Goal: Register for event/course

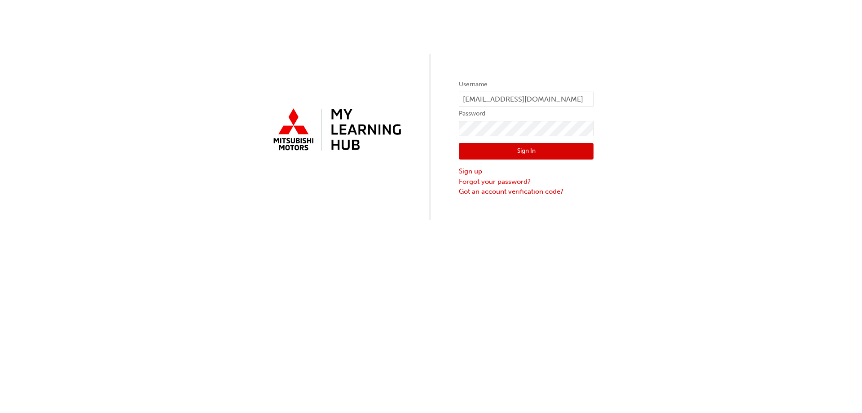
click at [566, 156] on button "Sign In" at bounding box center [526, 151] width 135 height 17
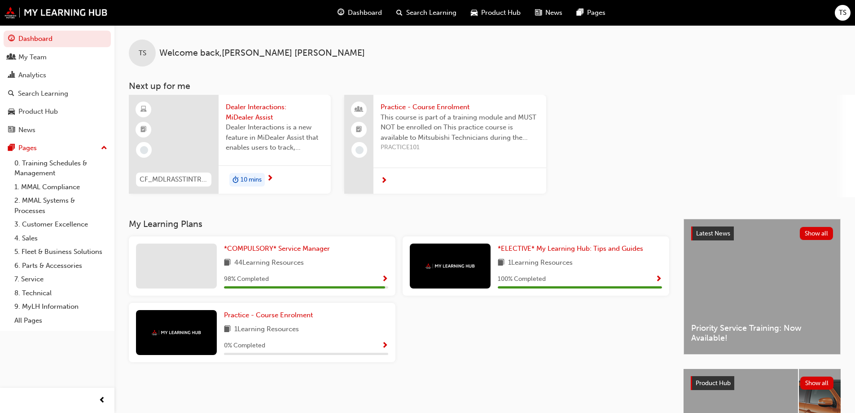
click at [259, 107] on span "Dealer Interactions: MiDealer Assist" at bounding box center [275, 112] width 98 height 20
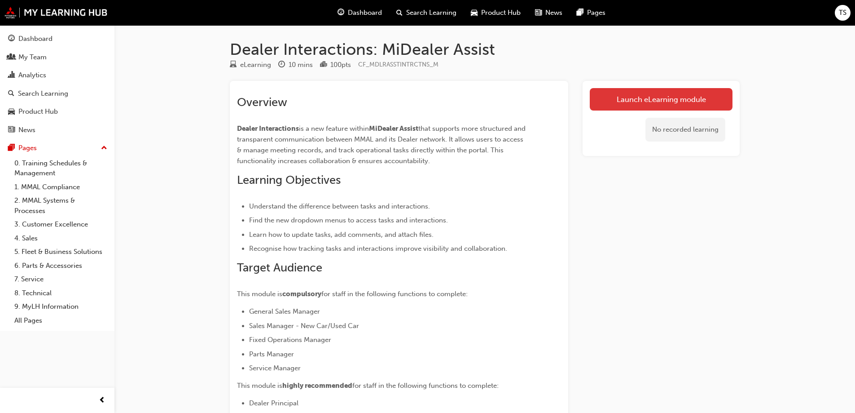
click at [638, 101] on link "Launch eLearning module" at bounding box center [661, 99] width 143 height 22
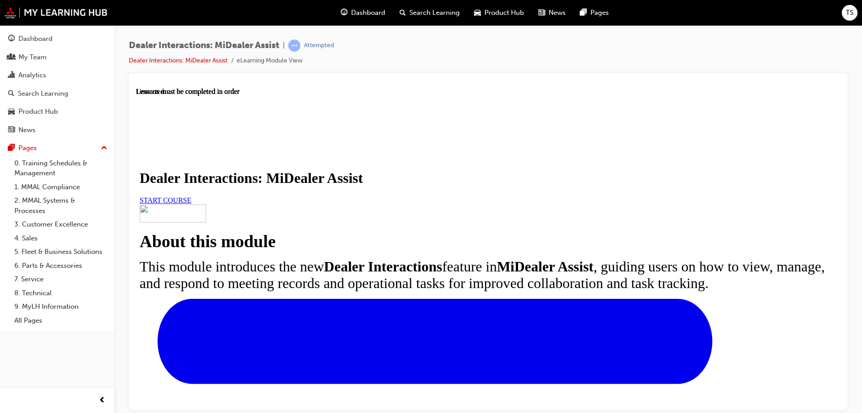
scroll to position [120, 0]
click at [191, 196] on span "START COURSE" at bounding box center [166, 200] width 52 height 8
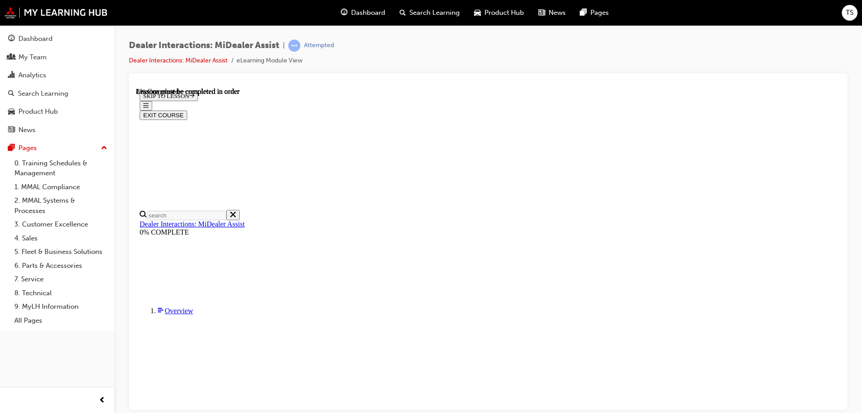
scroll to position [223, 0]
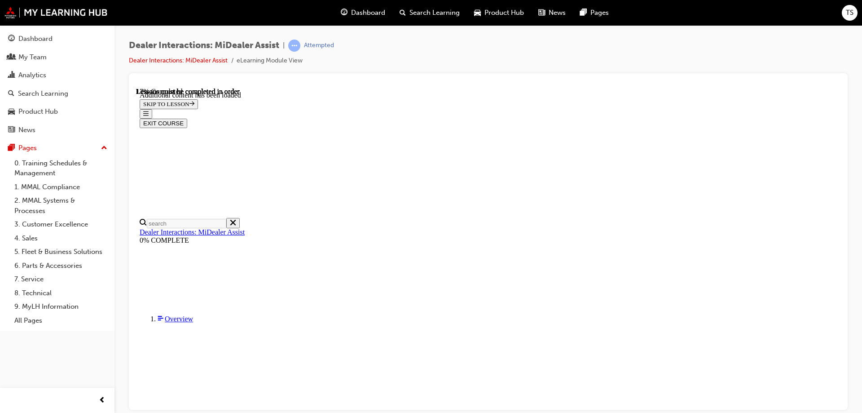
scroll to position [450, 0]
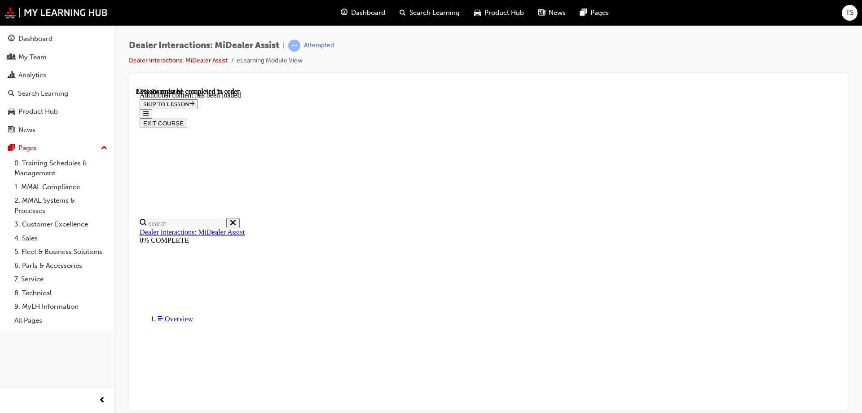
scroll to position [2304, 0]
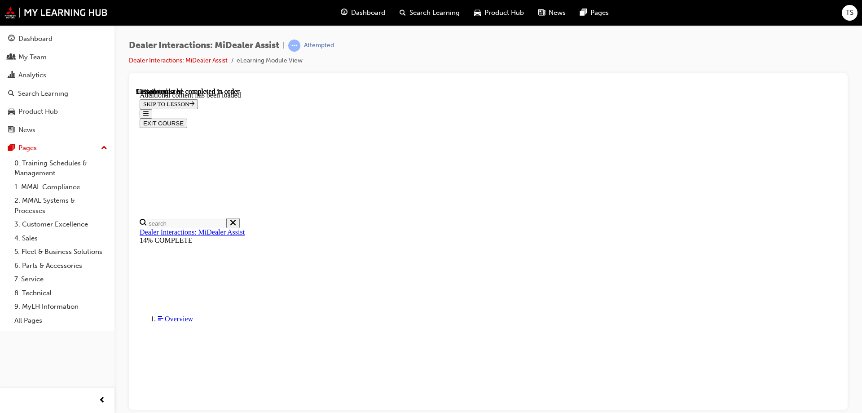
scroll to position [2544, 0]
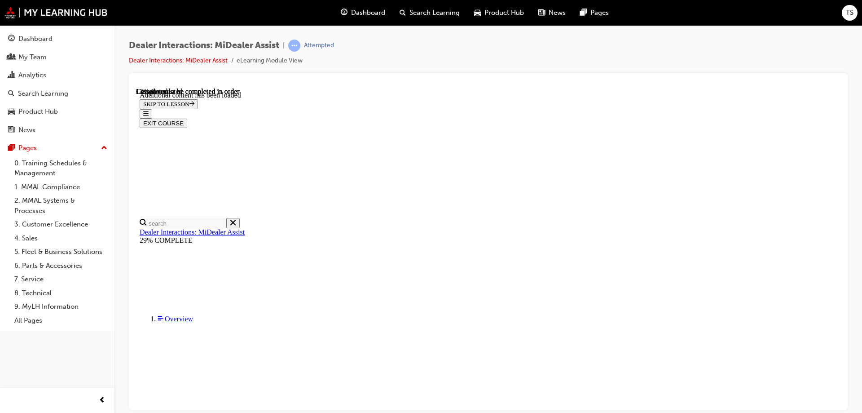
drag, startPoint x: 418, startPoint y: 212, endPoint x: 504, endPoint y: 211, distance: 85.3
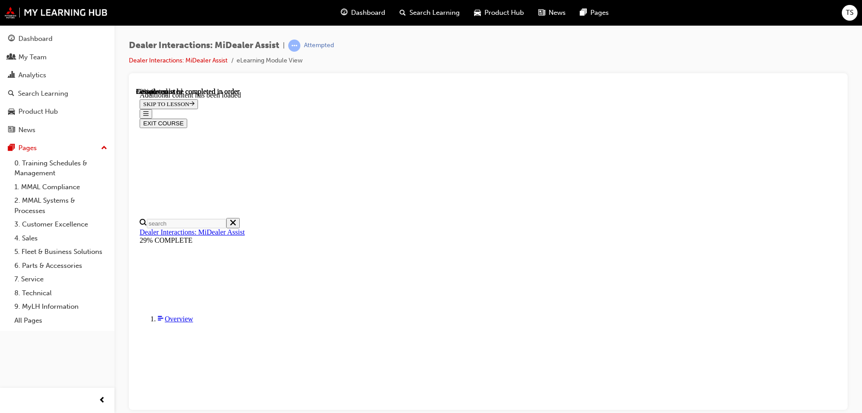
click at [187, 118] on button "EXIT COURSE" at bounding box center [164, 122] width 48 height 9
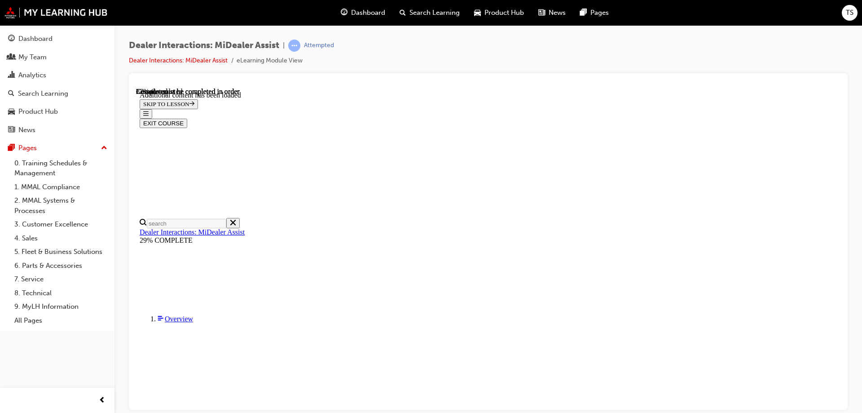
scroll to position [1940, 0]
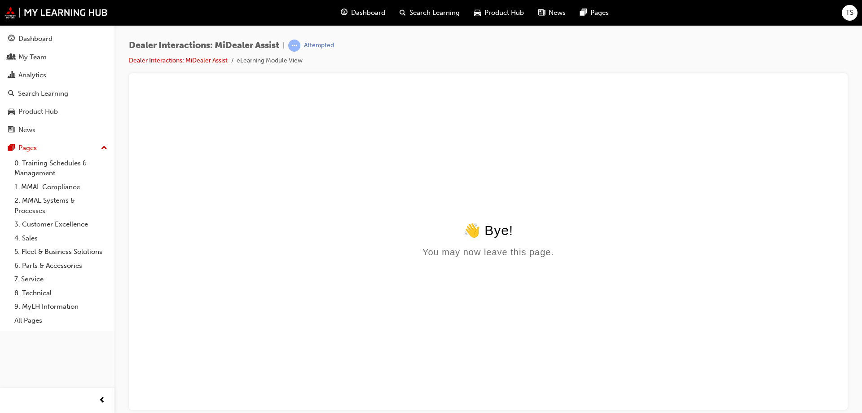
scroll to position [0, 0]
click at [196, 61] on link "Dealer Interactions: MiDealer Assist" at bounding box center [178, 61] width 99 height 8
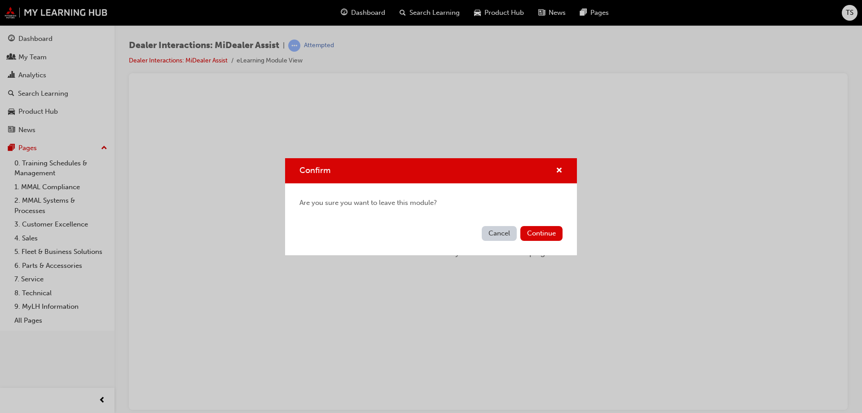
click at [498, 229] on button "Cancel" at bounding box center [499, 233] width 35 height 15
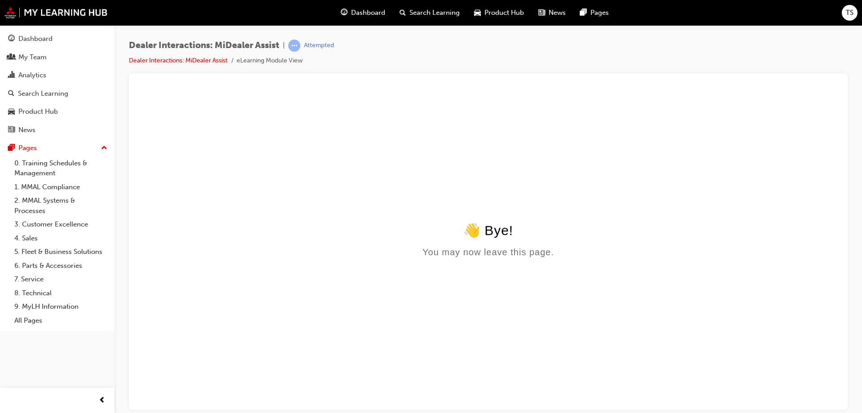
click at [268, 58] on li "eLearning Module View" at bounding box center [270, 61] width 66 height 10
click at [207, 61] on link "Dealer Interactions: MiDealer Assist" at bounding box center [178, 61] width 99 height 8
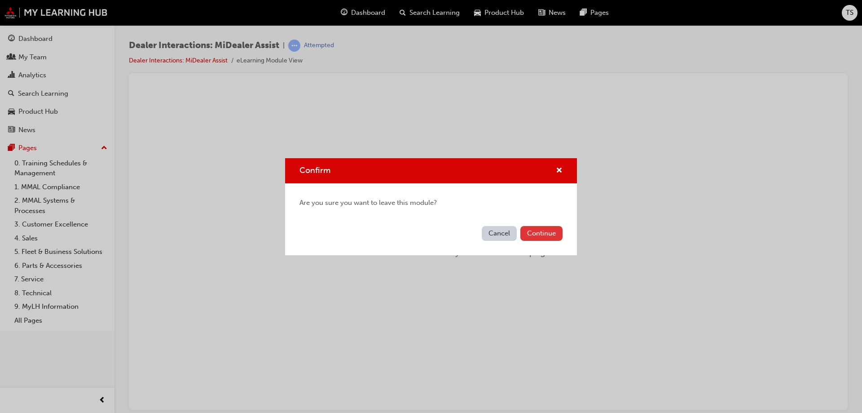
click at [541, 231] on button "Continue" at bounding box center [541, 233] width 42 height 15
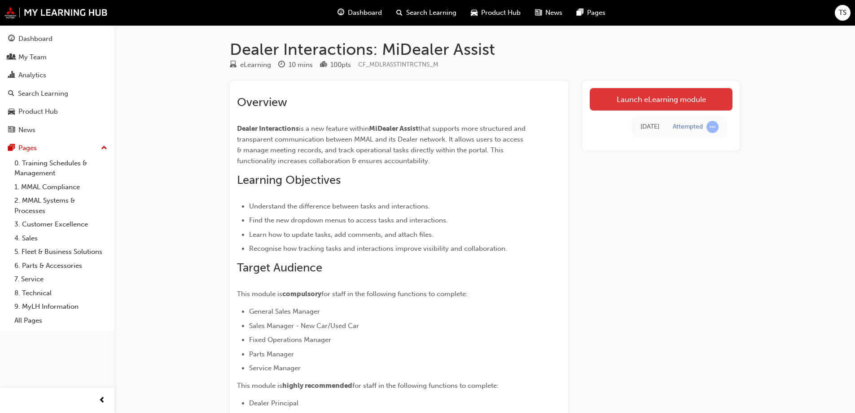
click at [643, 95] on link "Launch eLearning module" at bounding box center [661, 99] width 143 height 22
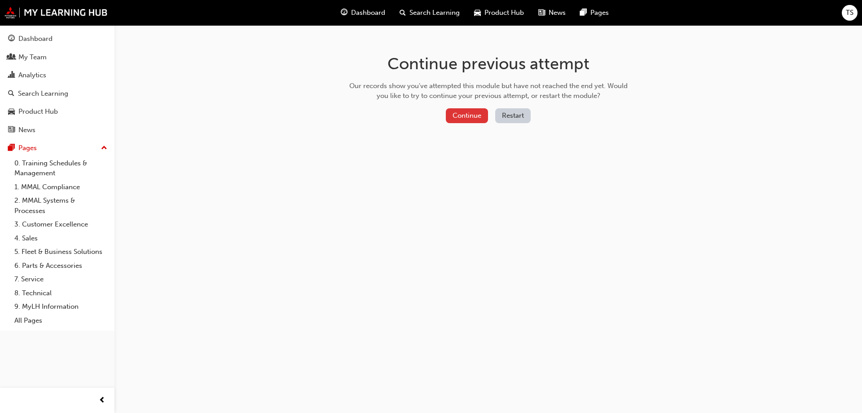
click at [475, 116] on button "Continue" at bounding box center [467, 115] width 42 height 15
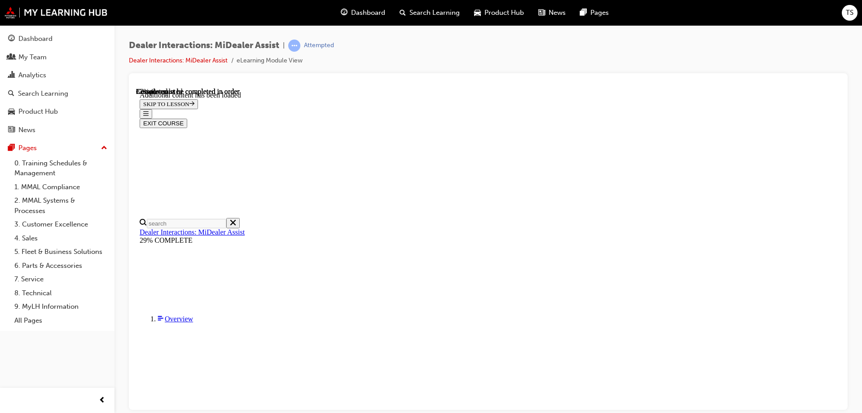
scroll to position [359, 0]
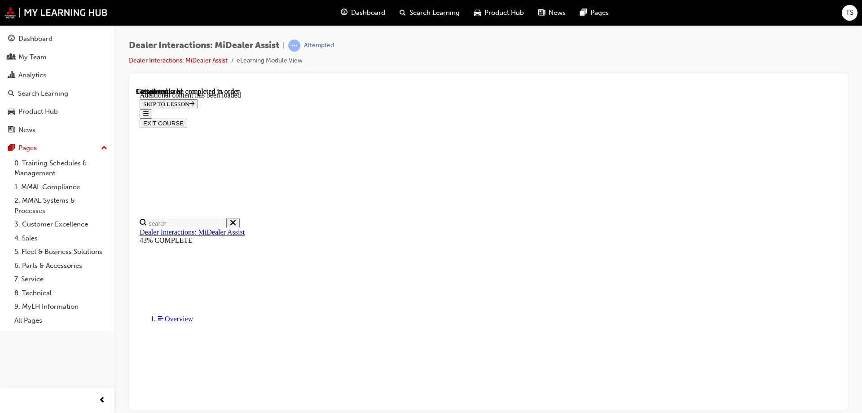
scroll to position [1741, 0]
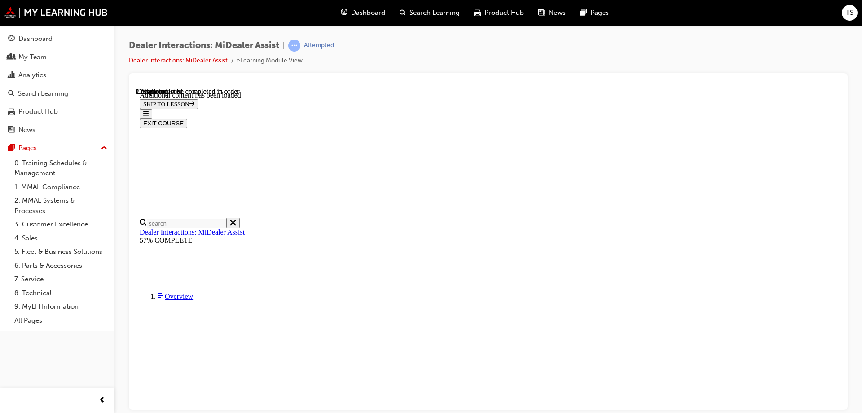
drag, startPoint x: 676, startPoint y: 240, endPoint x: 667, endPoint y: 185, distance: 55.9
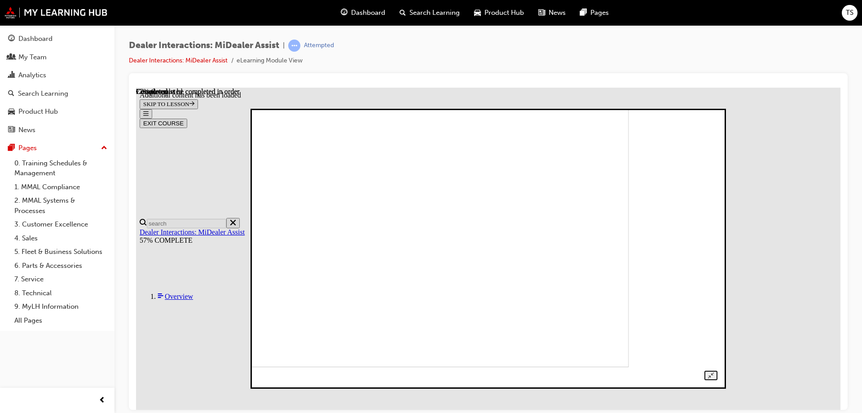
click at [628, 190] on img at bounding box center [405, 236] width 445 height 260
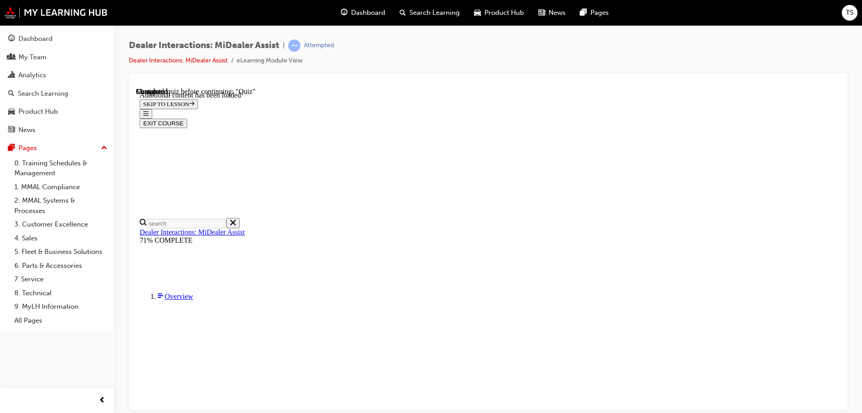
scroll to position [109, 0]
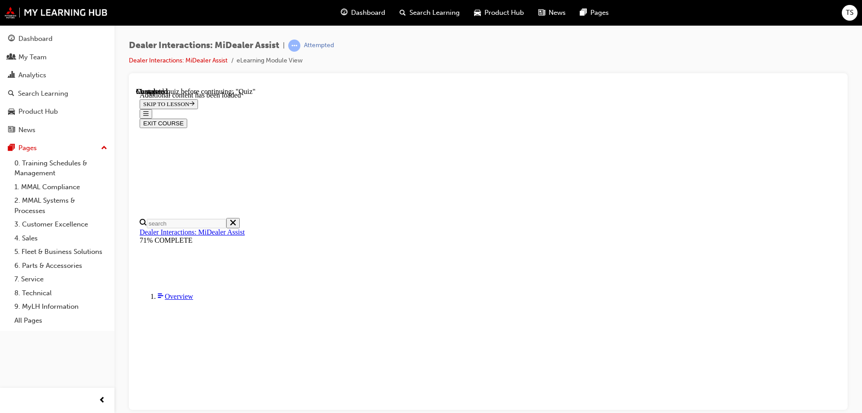
radio input "true"
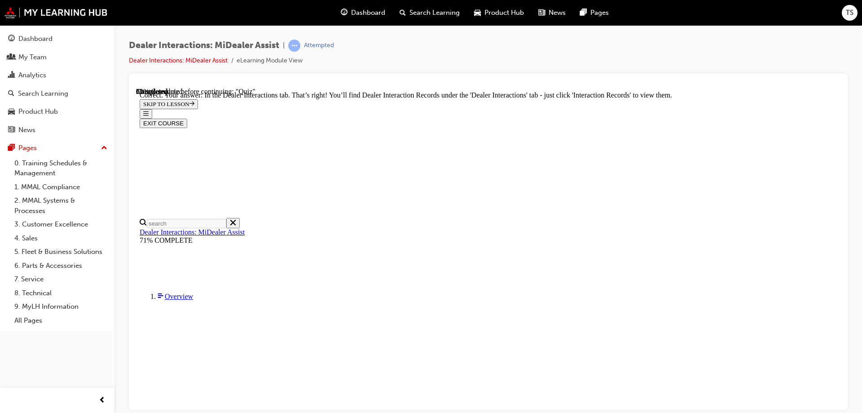
radio input "true"
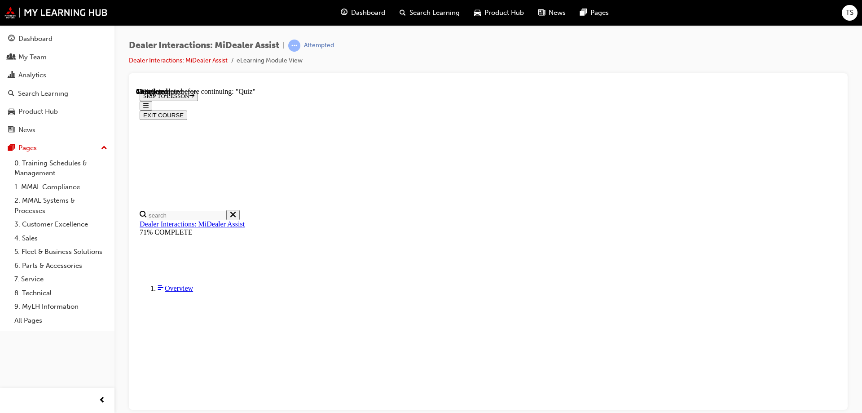
scroll to position [106, 0]
radio input "true"
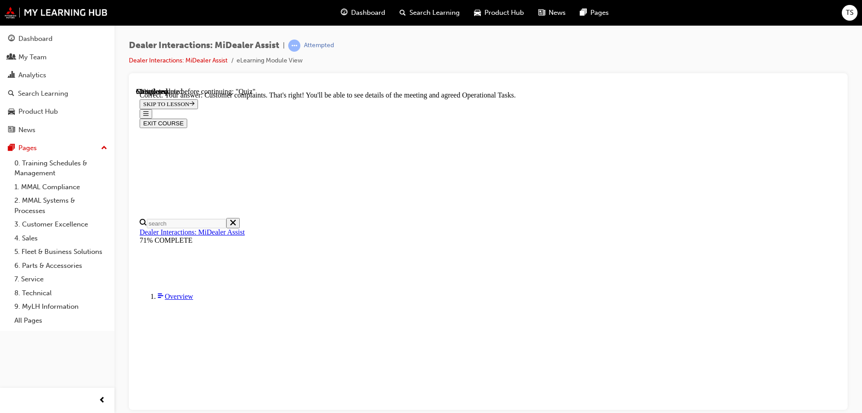
scroll to position [228, 0]
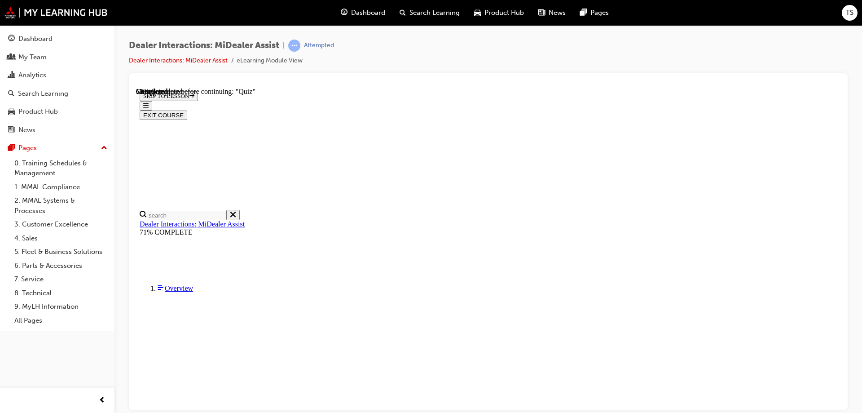
scroll to position [120, 0]
radio input "true"
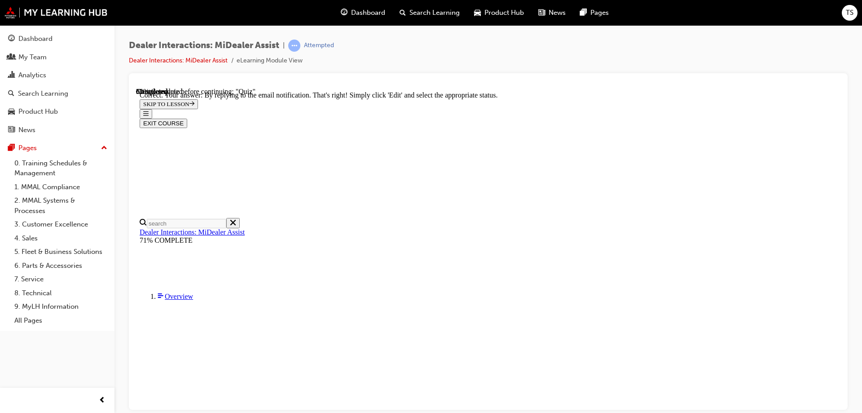
scroll to position [230, 0]
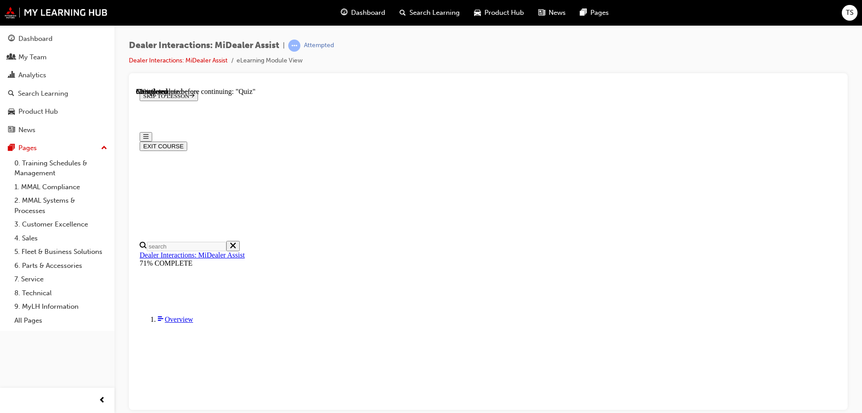
scroll to position [120, 0]
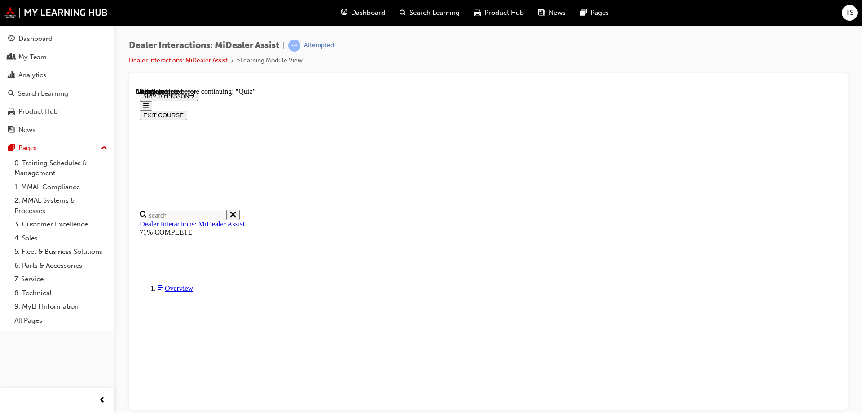
radio input "true"
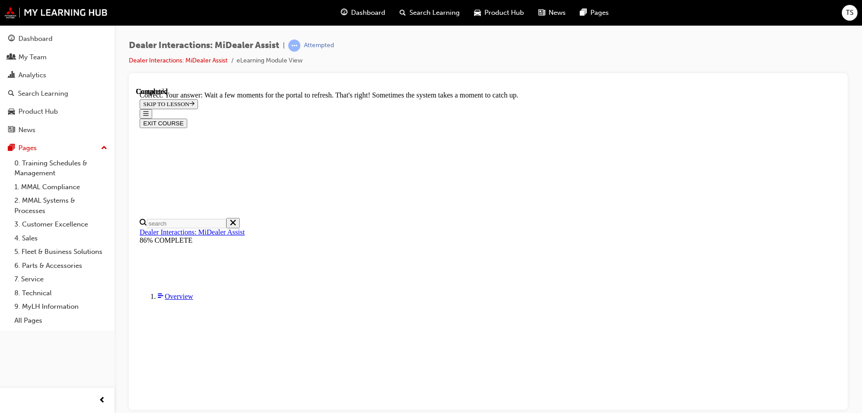
scroll to position [235, 0]
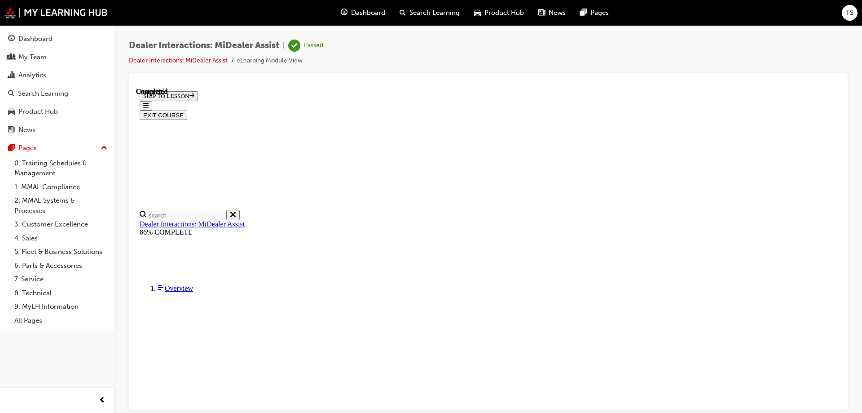
scroll to position [167, 0]
click at [187, 110] on button "EXIT COURSE" at bounding box center [164, 114] width 48 height 9
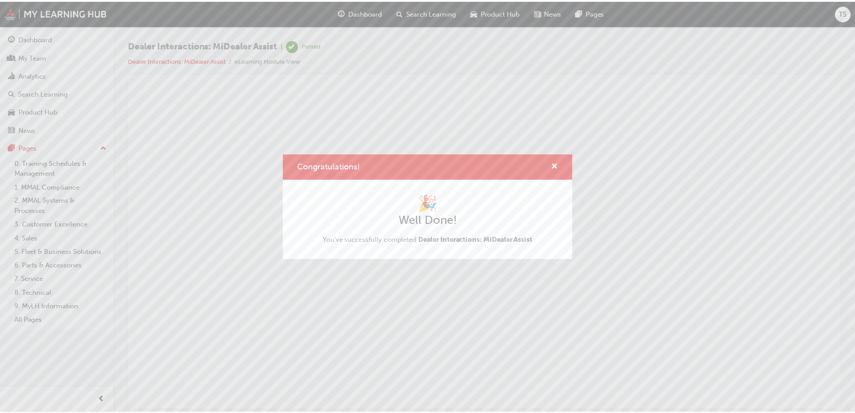
scroll to position [0, 0]
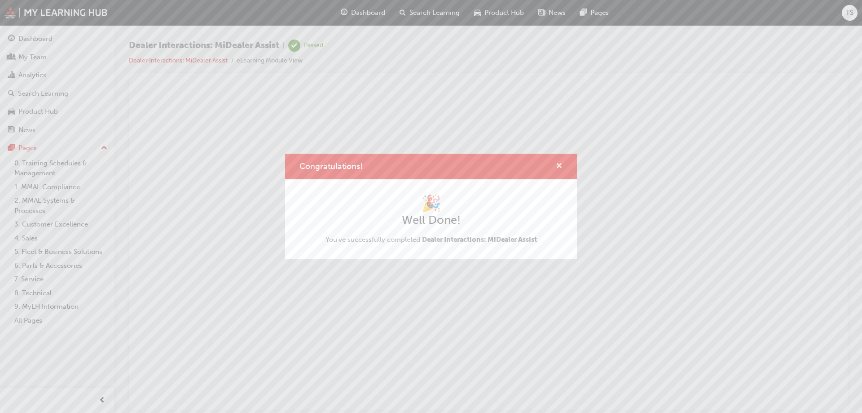
click at [560, 165] on span "cross-icon" at bounding box center [559, 166] width 7 height 8
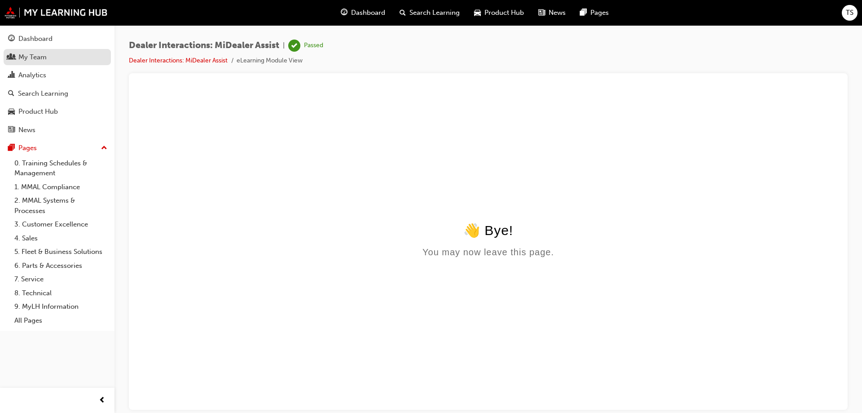
click at [72, 56] on div "My Team" at bounding box center [57, 57] width 98 height 11
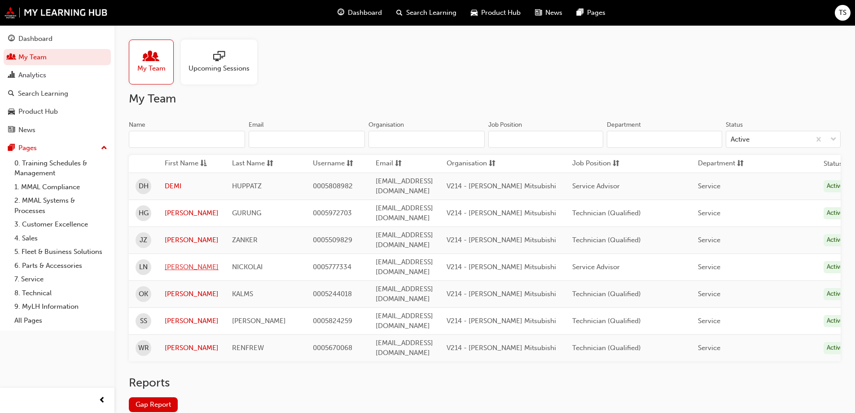
drag, startPoint x: 176, startPoint y: 251, endPoint x: 172, endPoint y: 245, distance: 7.1
click at [155, 397] on link "Gap Report" at bounding box center [153, 404] width 49 height 15
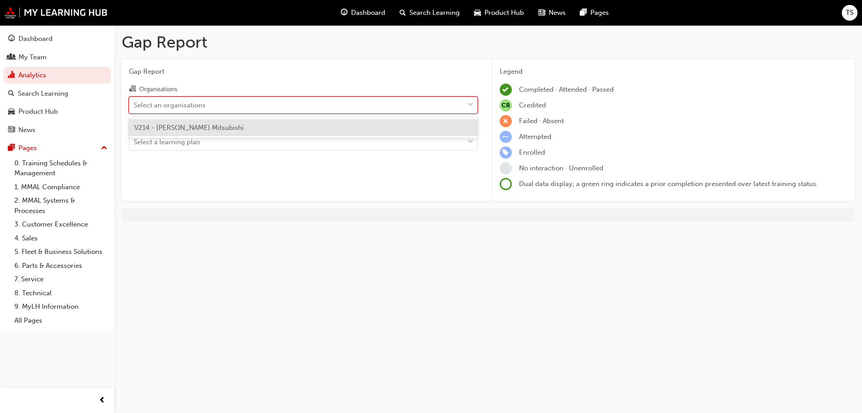
click at [342, 102] on div "Select an organisations" at bounding box center [296, 105] width 334 height 16
click at [135, 102] on input "Organisations option V214 - Wilson Bolton Mitsubishi focused, 1 of 1. 1 result …" at bounding box center [134, 105] width 1 height 8
click at [285, 124] on div "V214 - Wilson Bolton Mitsubishi" at bounding box center [303, 128] width 349 height 18
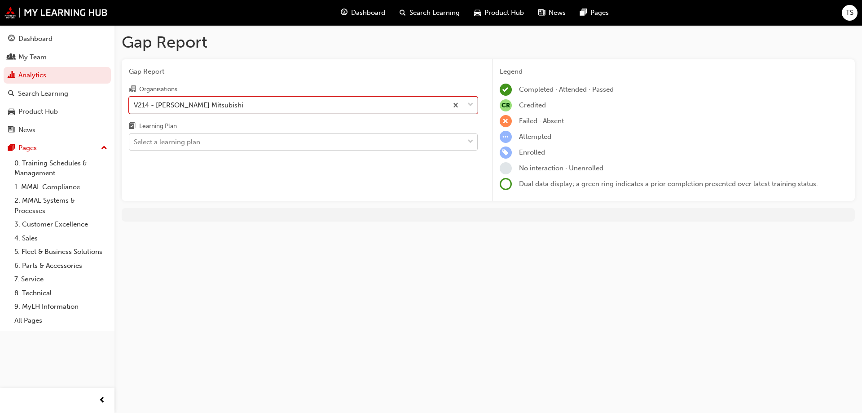
click at [290, 140] on div "Select a learning plan" at bounding box center [296, 142] width 334 height 16
click at [135, 140] on input "Learning Plan Select a learning plan" at bounding box center [134, 142] width 1 height 8
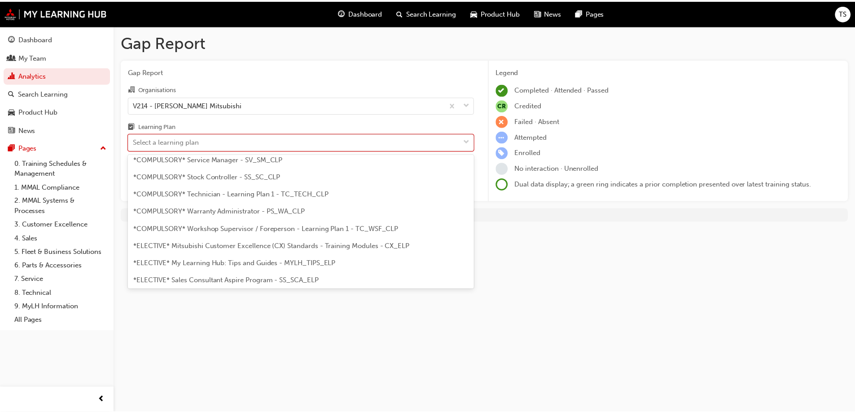
scroll to position [320, 0]
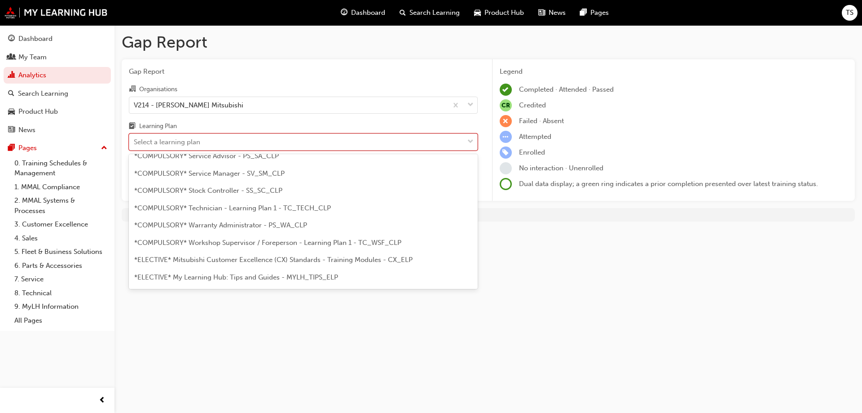
click at [285, 208] on span "*COMPULSORY* Technician - Learning Plan 1 - TC_TECH_CLP" at bounding box center [232, 208] width 197 height 8
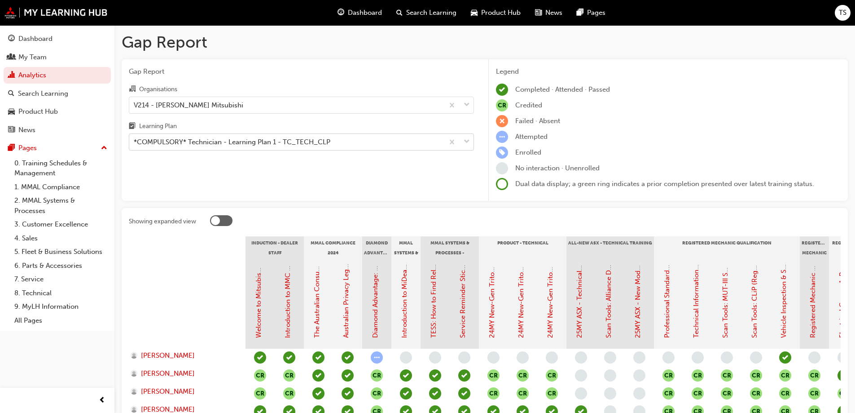
click at [330, 144] on div "*COMPULSORY* Technician - Learning Plan 1 - TC_TECH_CLP" at bounding box center [286, 142] width 315 height 16
click at [135, 144] on input "Learning Plan *COMPULSORY* Technician - Learning Plan 1 - TC_TECH_CLP" at bounding box center [134, 142] width 1 height 8
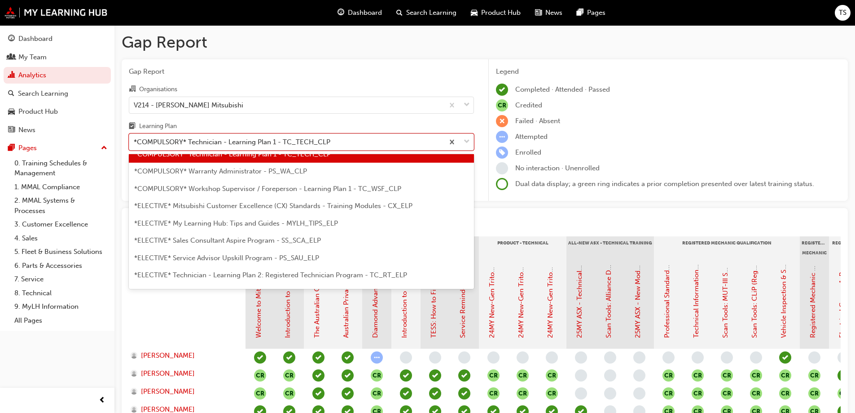
scroll to position [439, 0]
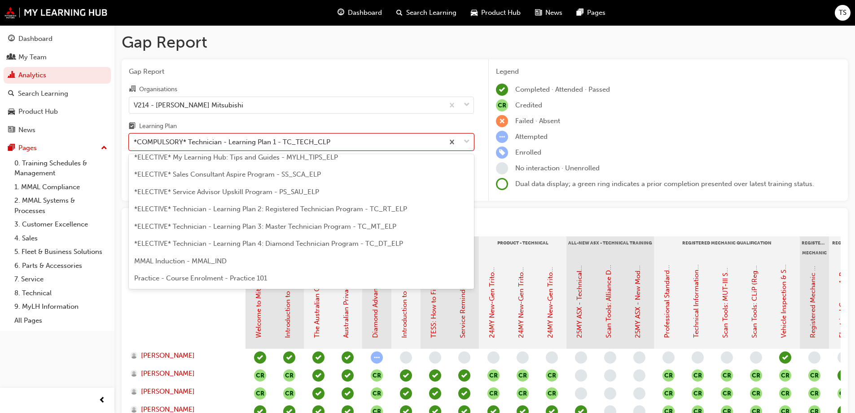
click at [321, 192] on div "*ELECTIVE* Service Advisor Upskill Program - PS_SAU_ELP" at bounding box center [301, 192] width 345 height 18
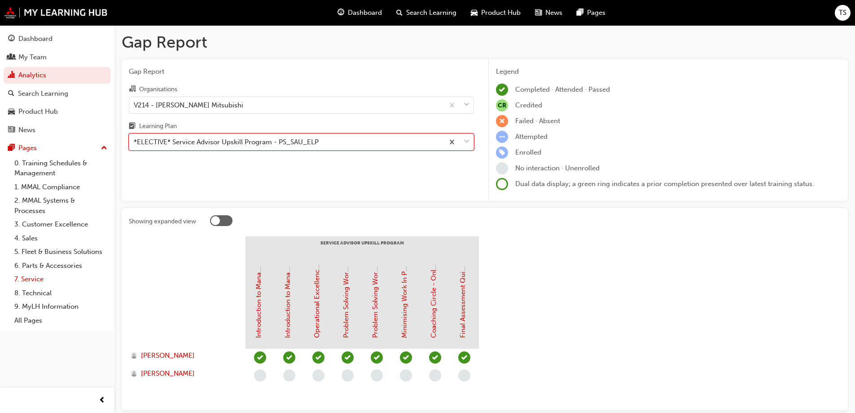
click at [26, 275] on link "7. Service" at bounding box center [61, 279] width 100 height 14
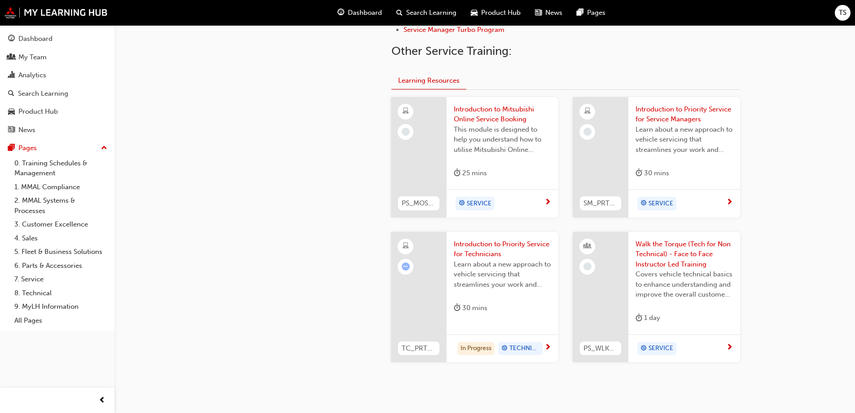
scroll to position [359, 0]
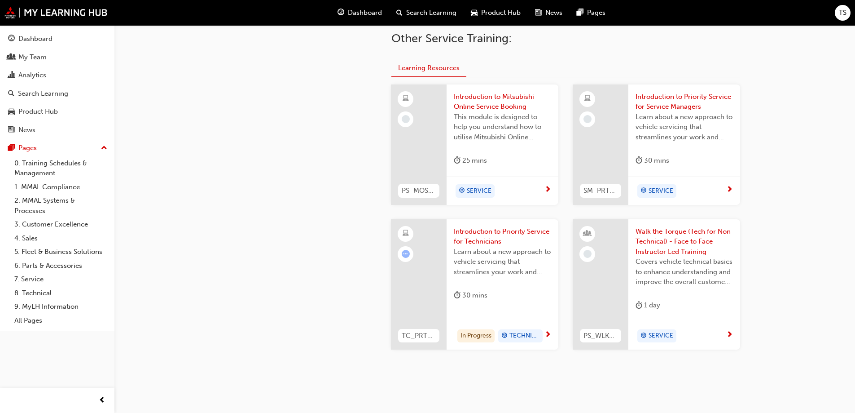
drag, startPoint x: 504, startPoint y: 98, endPoint x: 303, endPoint y: 96, distance: 200.7
click at [300, 97] on div "service 7. Service Service Advisor Core Program Service Advisor Upskill Program…" at bounding box center [296, 119] width 162 height 547
click at [319, 146] on div "service 7. Service Service Advisor Core Program Service Advisor Upskill Program…" at bounding box center [296, 119] width 162 height 547
click at [50, 166] on link "0. Training Schedules & Management" at bounding box center [61, 168] width 100 height 24
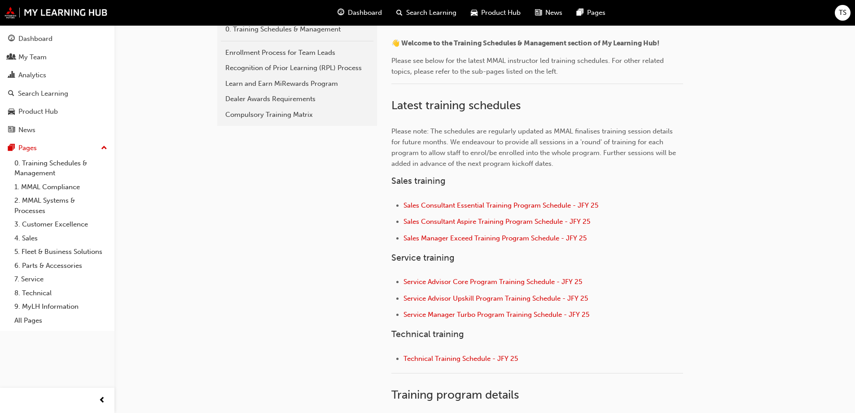
scroll to position [239, 0]
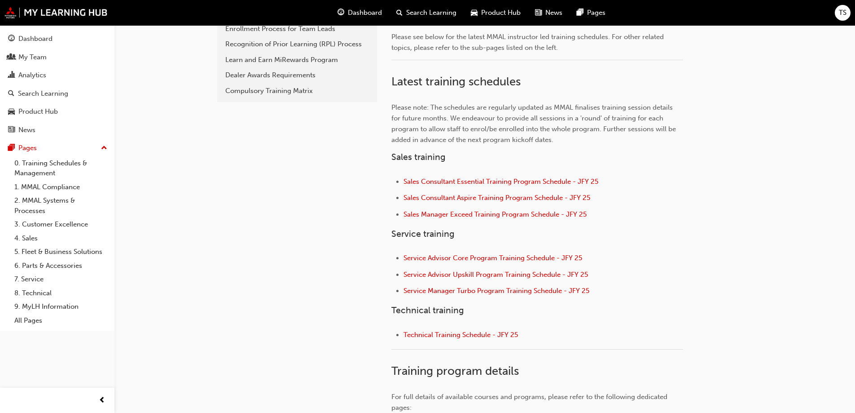
drag, startPoint x: 537, startPoint y: 239, endPoint x: 739, endPoint y: 226, distance: 202.4
click at [739, 226] on div "👋 Welcome to the Training Schedules & Management section of My Learning Hub! Pl…" at bounding box center [565, 245] width 348 height 476
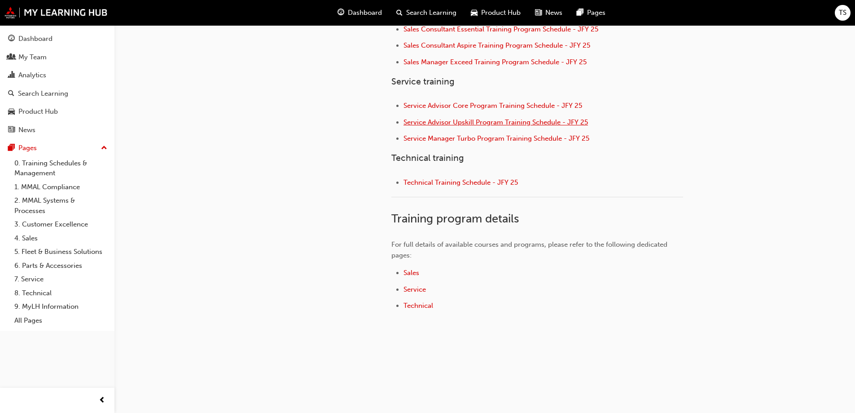
scroll to position [396, 0]
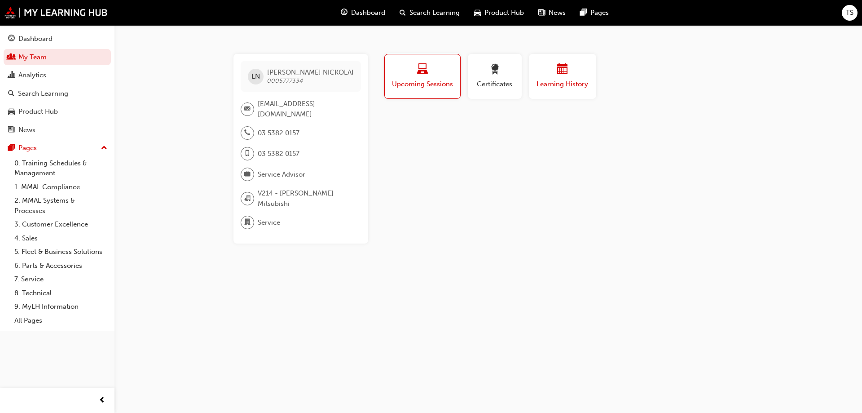
click at [557, 73] on span "calendar-icon" at bounding box center [562, 70] width 11 height 12
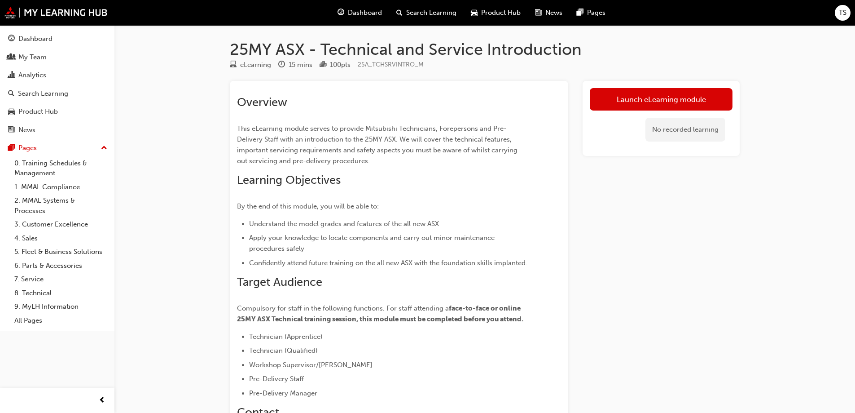
click at [548, 219] on div "Overview This eLearning module serves to provide Mitsubishi Technicians, Forepe…" at bounding box center [399, 272] width 324 height 369
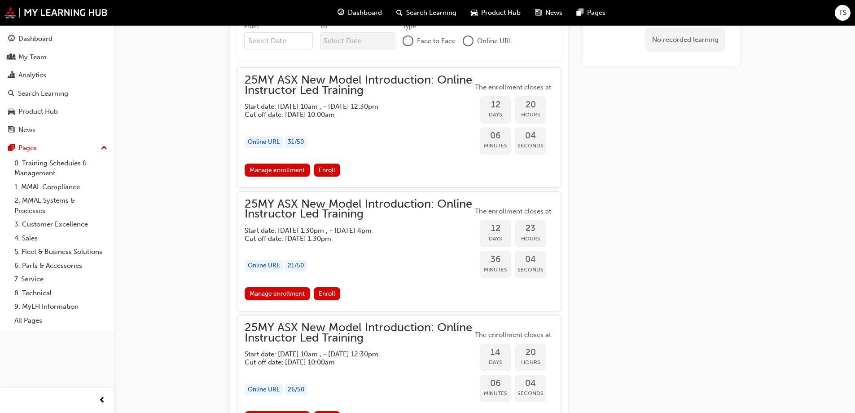
scroll to position [606, 0]
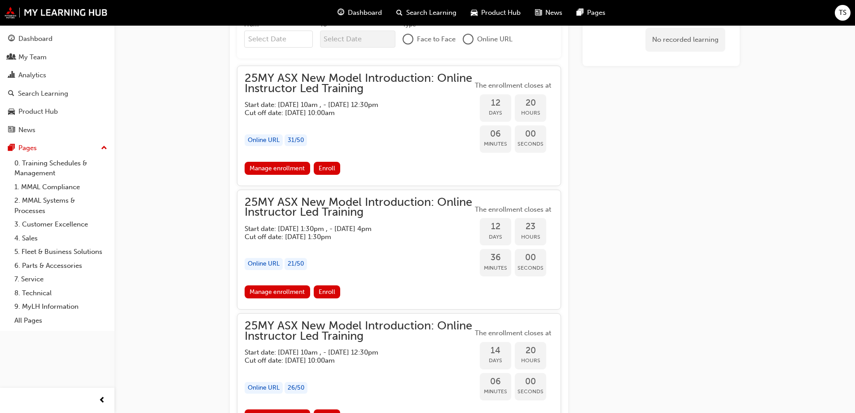
drag, startPoint x: 861, startPoint y: 167, endPoint x: 766, endPoint y: 109, distance: 111.4
click at [766, 109] on div "25MY ASX - New Model Introduction: Online Instructor Led Training Instructor le…" at bounding box center [427, 260] width 855 height 1733
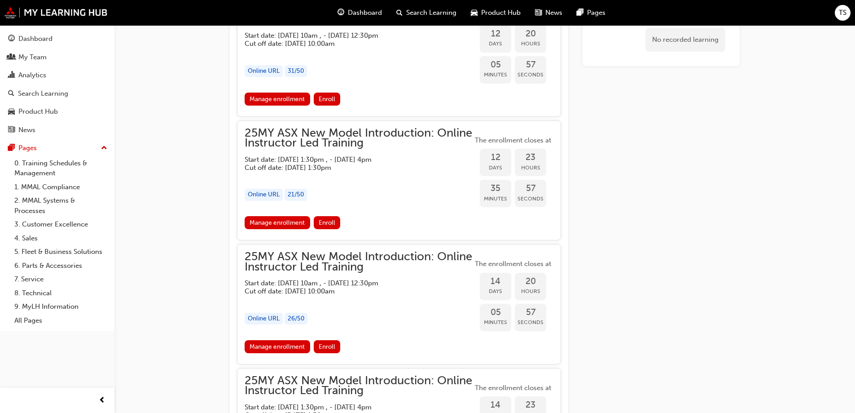
scroll to position [690, 0]
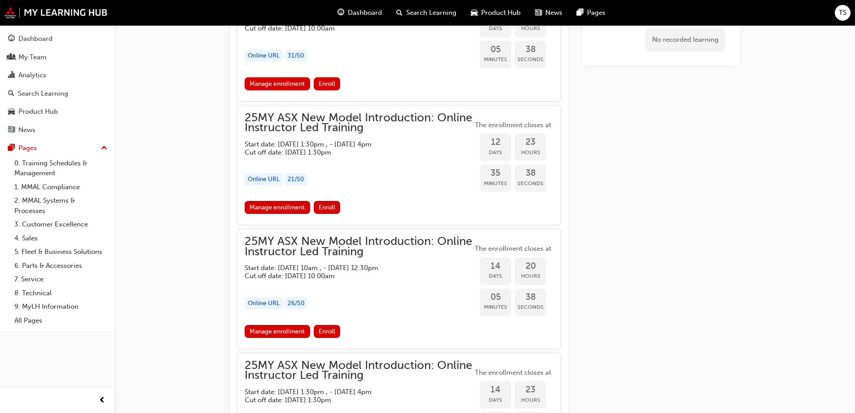
click at [312, 250] on span "25MY ASX New Model Introduction: Online Instructor Led Training" at bounding box center [359, 246] width 228 height 20
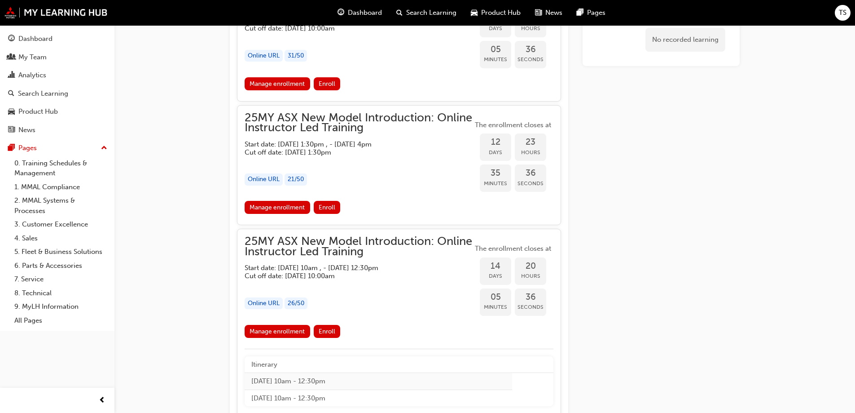
click at [327, 279] on div "25MY ASX New Model Introduction: Online Instructor Led Training Start date: Thu…" at bounding box center [359, 280] width 228 height 88
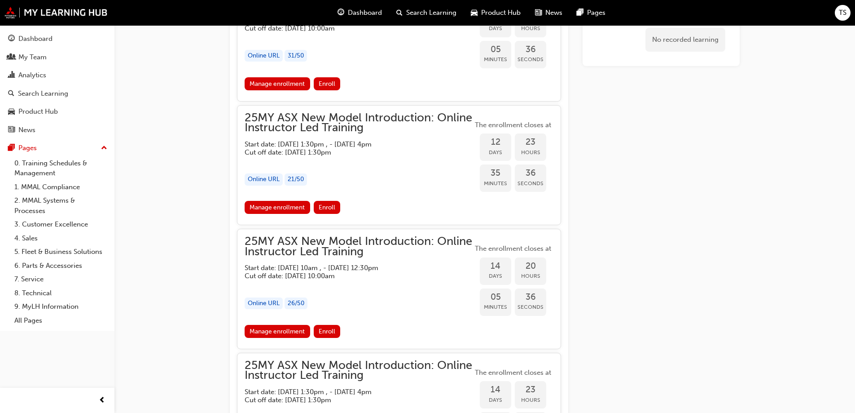
click at [330, 276] on h5 "Cut off date: Thu 16 Oct 2025, 10:00am" at bounding box center [352, 276] width 214 height 8
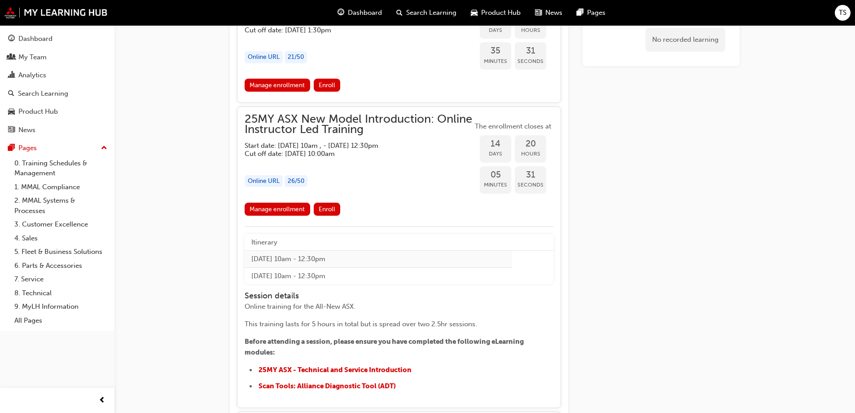
scroll to position [810, 0]
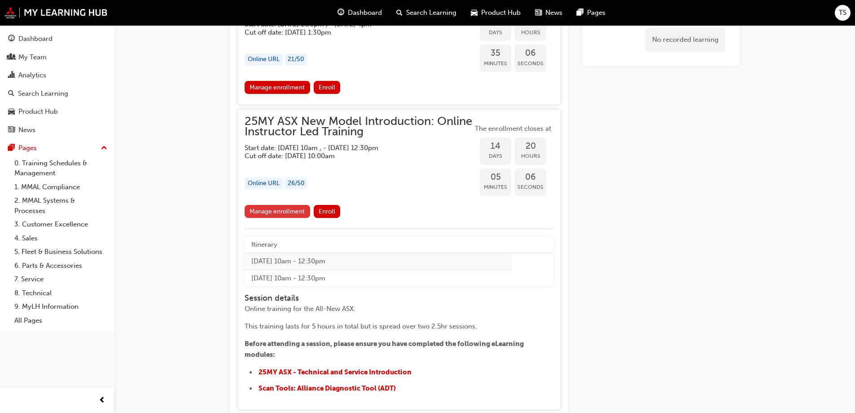
click at [280, 210] on link "Manage enrollment" at bounding box center [278, 211] width 66 height 13
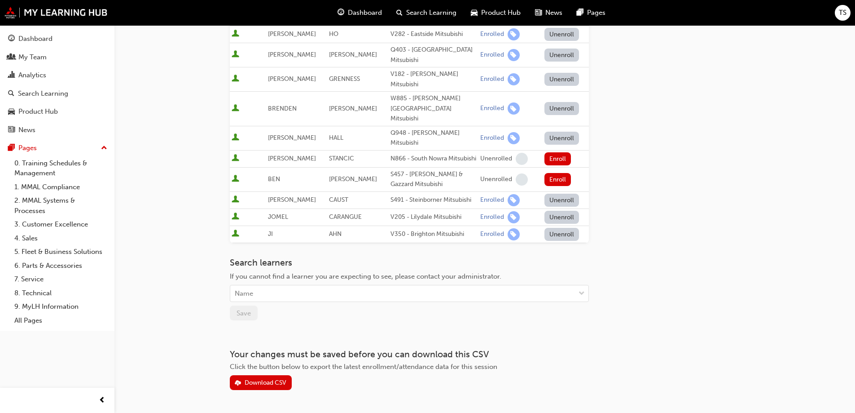
scroll to position [533, 0]
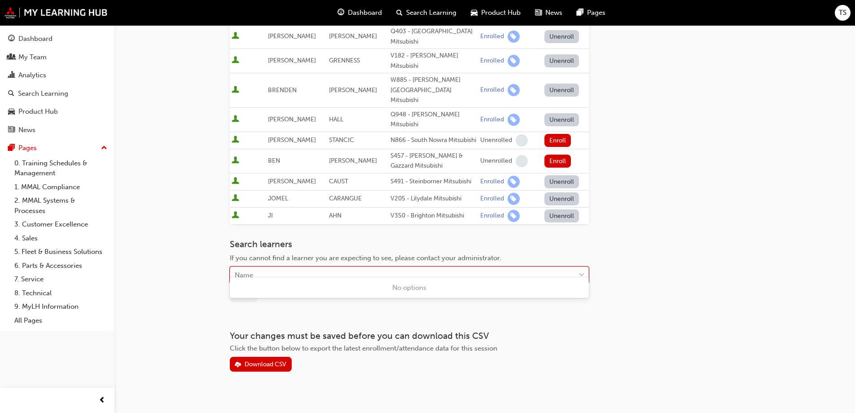
click at [319, 267] on div "Name" at bounding box center [402, 275] width 345 height 16
type input "schu"
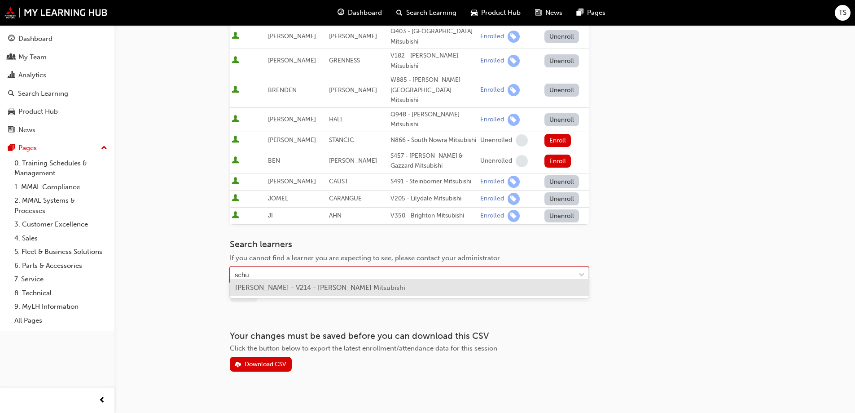
click at [340, 293] on div "TIMOTHY SCHUMANN - V214 - Wilson Bolton Mitsubishi" at bounding box center [409, 288] width 359 height 18
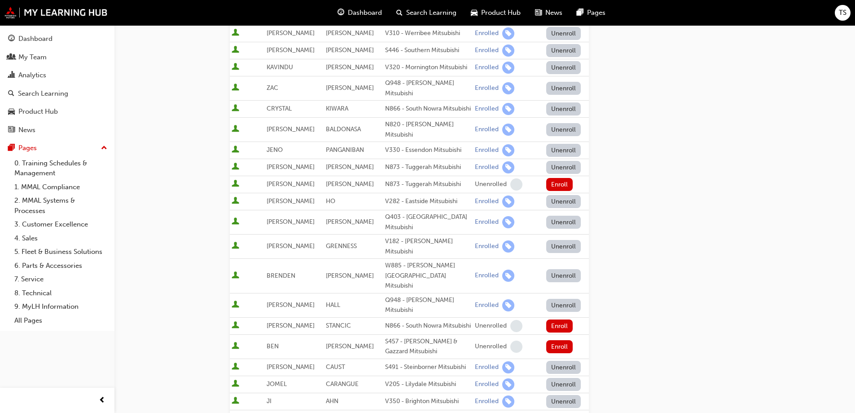
scroll to position [479, 0]
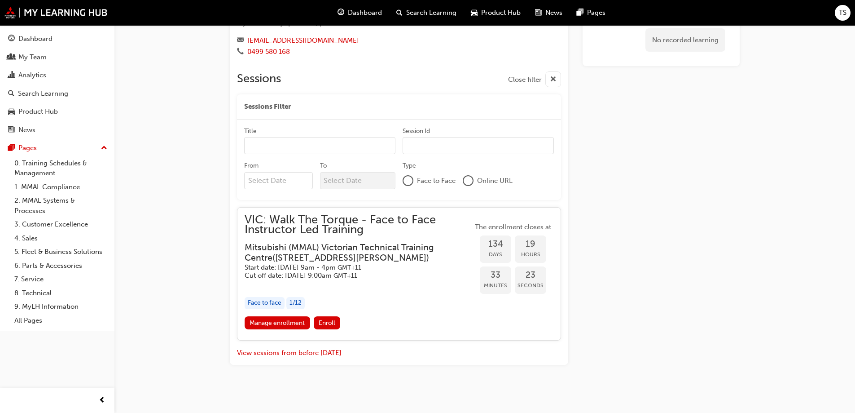
scroll to position [596, 0]
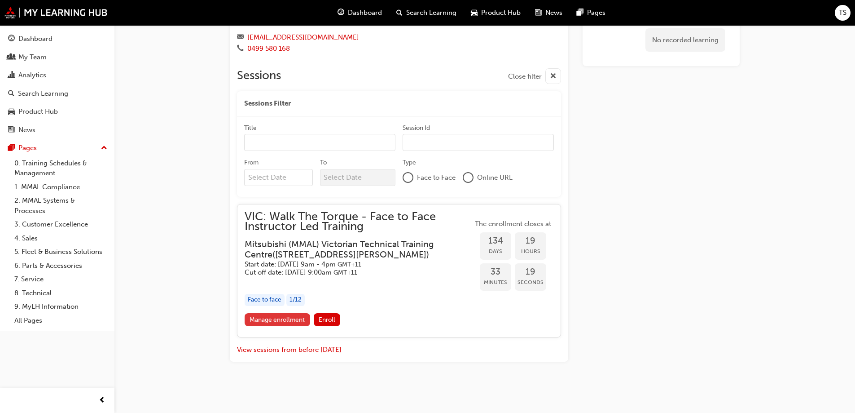
click at [295, 318] on link "Manage enrollment" at bounding box center [278, 319] width 66 height 13
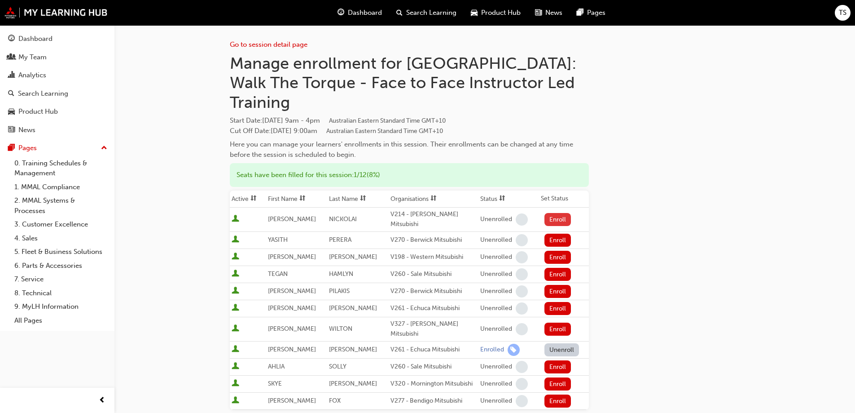
click at [559, 213] on button "Enroll" at bounding box center [557, 219] width 27 height 13
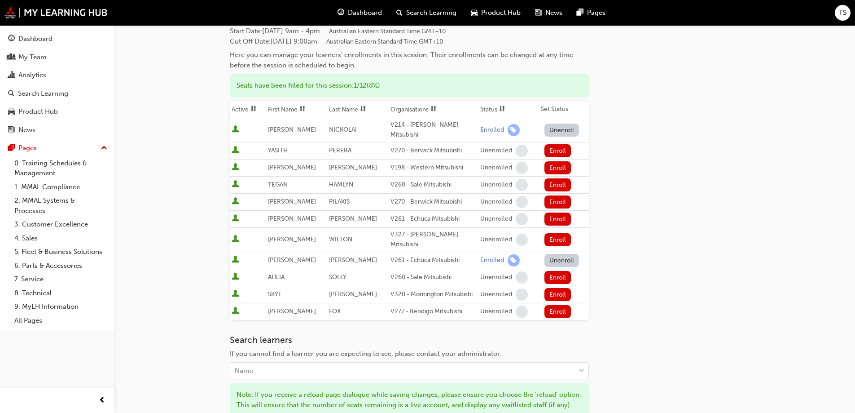
scroll to position [120, 0]
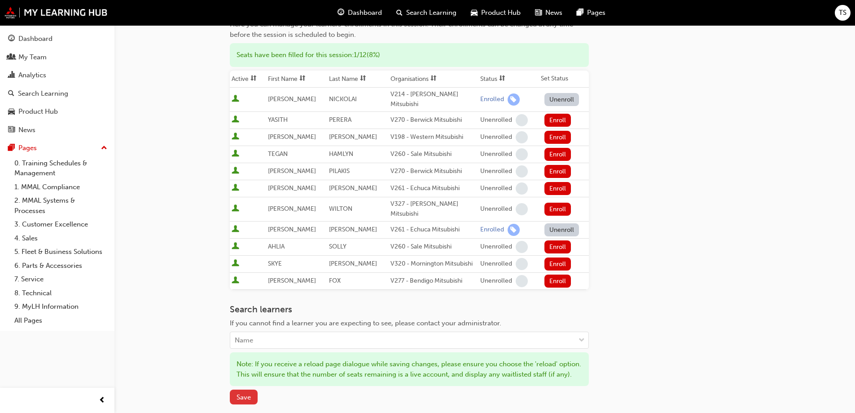
click at [255, 389] on button "Save" at bounding box center [244, 396] width 28 height 15
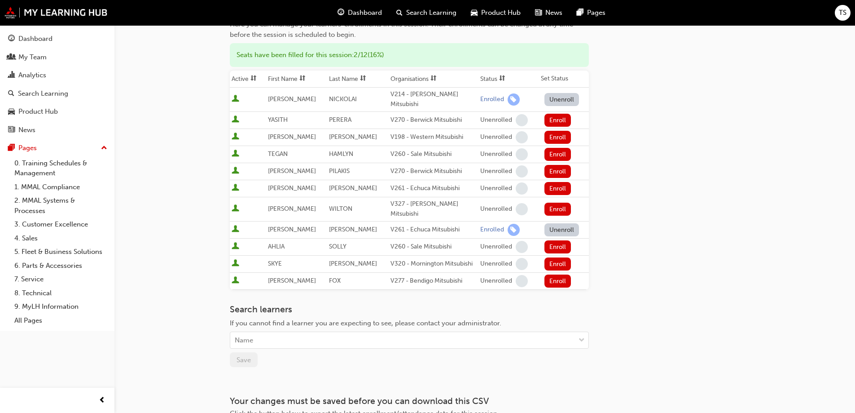
scroll to position [0, 0]
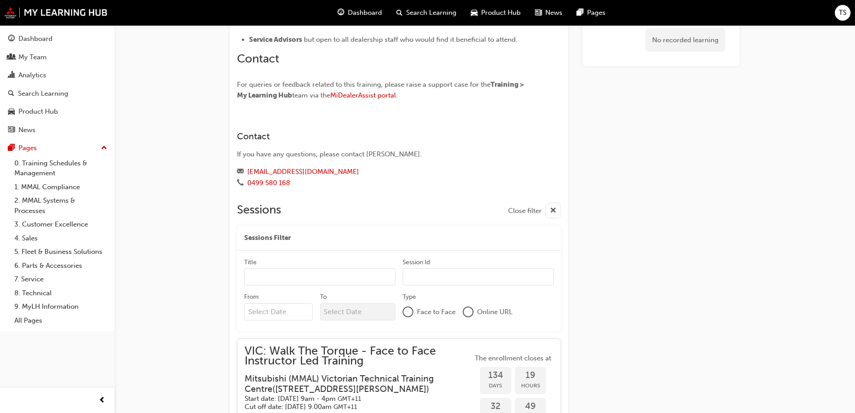
scroll to position [596, 0]
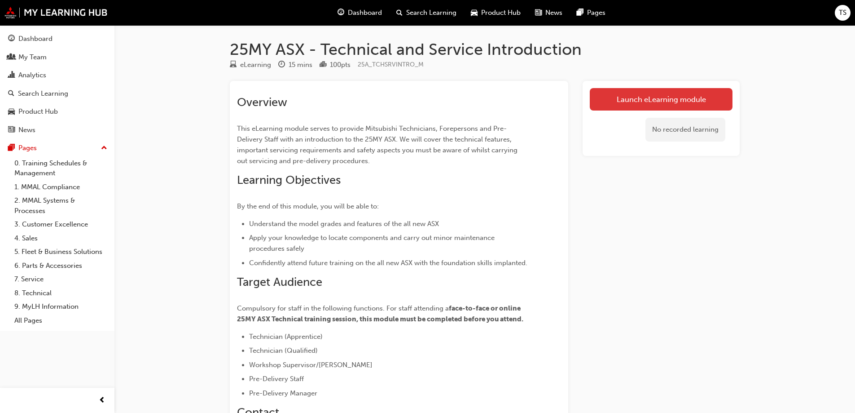
click at [610, 94] on link "Launch eLearning module" at bounding box center [661, 99] width 143 height 22
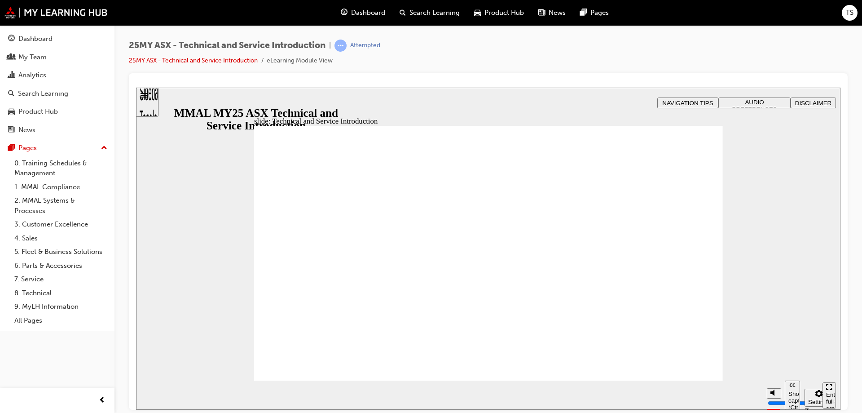
drag, startPoint x: 766, startPoint y: 330, endPoint x: 800, endPoint y: 233, distance: 103.2
click at [800, 233] on div "slide: Hello and welcome Rectangle B N Rectangle 2 Rectangle 3 Rectangle 1 Hell…" at bounding box center [488, 248] width 704 height 322
